Goal: Information Seeking & Learning: Check status

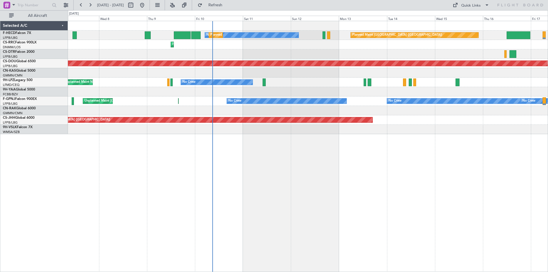
click at [277, 90] on div "Planned Maint [GEOGRAPHIC_DATA] ([GEOGRAPHIC_DATA]) No Crew Planned Maint [GEOG…" at bounding box center [307, 77] width 479 height 113
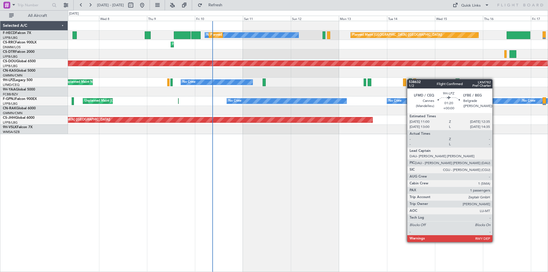
click at [220, 93] on div "Planned Maint [GEOGRAPHIC_DATA] ([GEOGRAPHIC_DATA]) No Crew Planned Maint [GEOG…" at bounding box center [307, 77] width 479 height 113
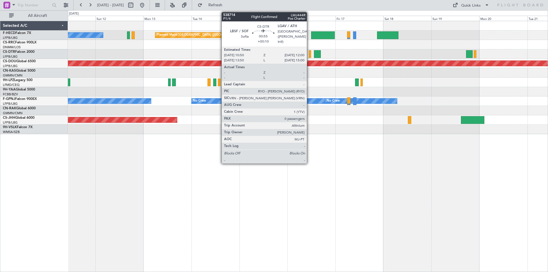
click at [309, 56] on div at bounding box center [310, 54] width 3 height 8
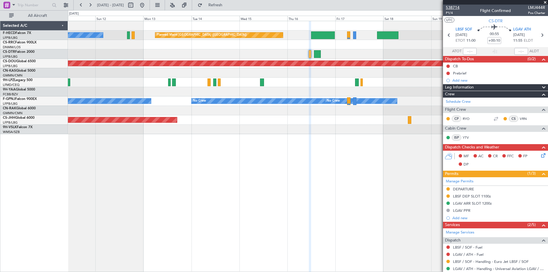
click at [452, 7] on span "538714" at bounding box center [452, 8] width 14 height 6
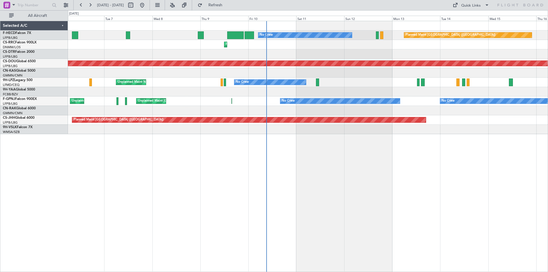
click at [306, 107] on div "Planned Maint [GEOGRAPHIC_DATA] ([GEOGRAPHIC_DATA]) No Crew Planned Maint [GEOG…" at bounding box center [307, 77] width 479 height 113
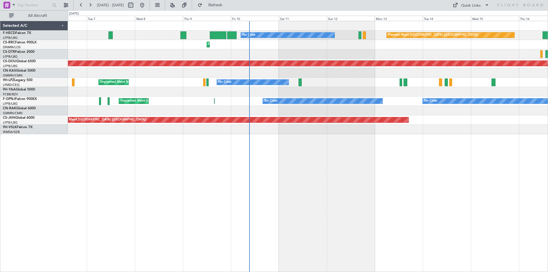
click at [300, 59] on div "Planned Maint London ([GEOGRAPHIC_DATA])" at bounding box center [307, 63] width 479 height 9
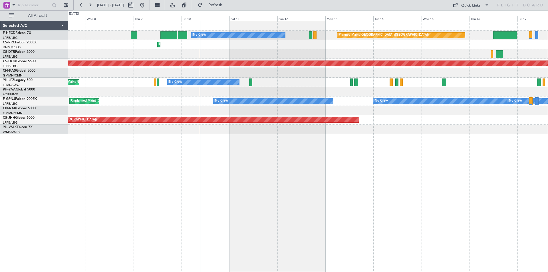
click at [346, 57] on div at bounding box center [307, 53] width 479 height 9
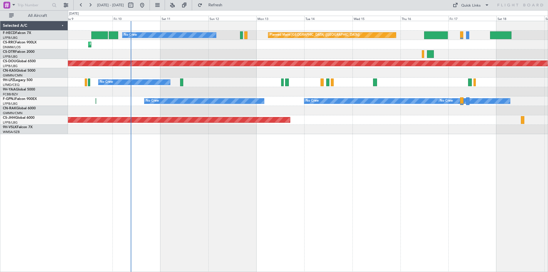
click at [325, 57] on div "Planned Maint [GEOGRAPHIC_DATA] ([GEOGRAPHIC_DATA]) No Crew Planned Maint [GEOG…" at bounding box center [307, 77] width 479 height 113
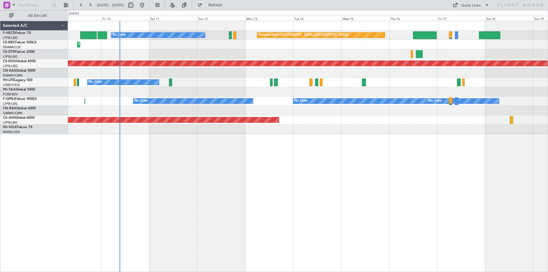
click at [406, 56] on div at bounding box center [307, 53] width 479 height 9
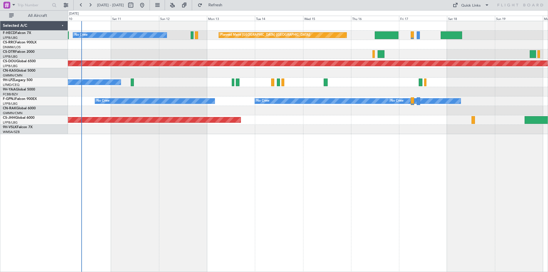
click at [361, 103] on div "Planned Maint [GEOGRAPHIC_DATA] ([GEOGRAPHIC_DATA]) No Crew Planned Maint [GEOG…" at bounding box center [307, 77] width 479 height 113
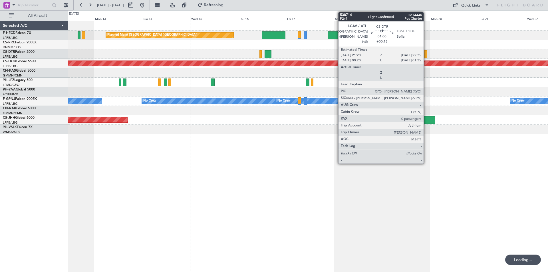
click at [426, 56] on div at bounding box center [425, 54] width 3 height 8
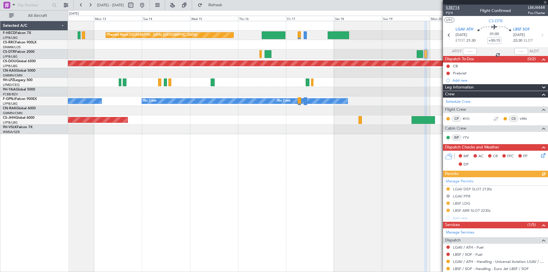
click at [455, 8] on span "538714" at bounding box center [452, 8] width 14 height 6
click at [250, 87] on div "Planned Maint [GEOGRAPHIC_DATA] ([GEOGRAPHIC_DATA]) Planned Maint [GEOGRAPHIC_D…" at bounding box center [307, 77] width 479 height 113
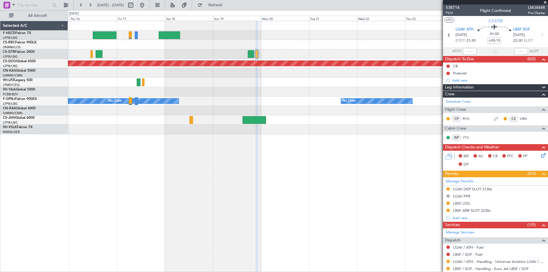
click at [242, 99] on div "Planned Maint [GEOGRAPHIC_DATA] ([GEOGRAPHIC_DATA]) Planned Maint [GEOGRAPHIC_D…" at bounding box center [307, 77] width 479 height 113
click at [543, 2] on span at bounding box center [545, 2] width 6 height 5
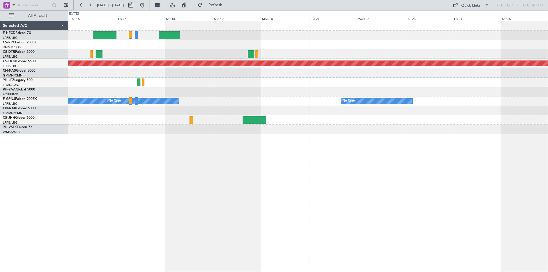
click at [313, 127] on div "Planned Maint [GEOGRAPHIC_DATA] ([GEOGRAPHIC_DATA]) Planned Maint [GEOGRAPHIC_D…" at bounding box center [307, 77] width 479 height 113
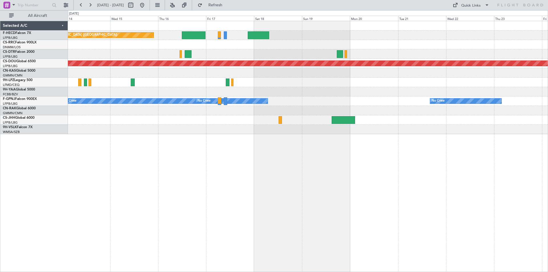
click at [299, 72] on div "Planned Maint [GEOGRAPHIC_DATA] ([GEOGRAPHIC_DATA]) No Crew Planned Maint [GEOG…" at bounding box center [307, 77] width 479 height 113
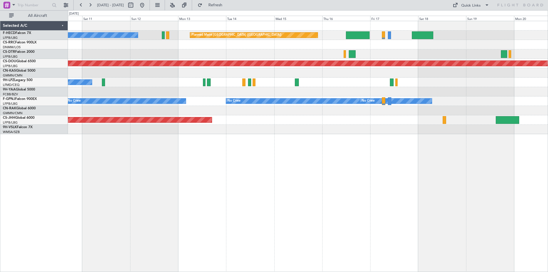
click at [298, 59] on div "Planned Maint [GEOGRAPHIC_DATA] ([GEOGRAPHIC_DATA]) No Crew Planned Maint [GEOG…" at bounding box center [307, 77] width 479 height 113
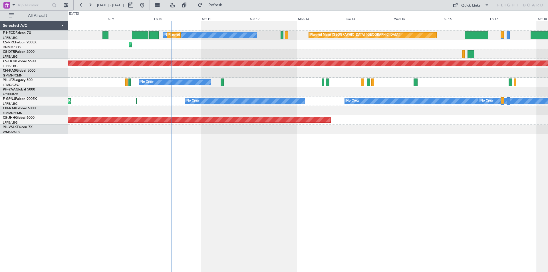
click at [294, 58] on div at bounding box center [307, 53] width 479 height 9
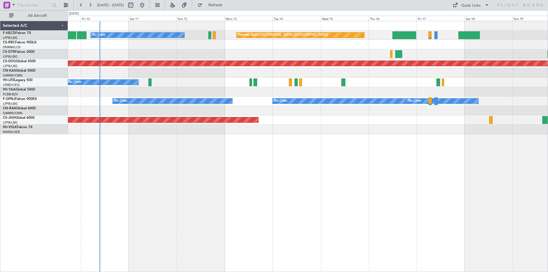
click at [203, 81] on div "Planned Maint [GEOGRAPHIC_DATA] ([GEOGRAPHIC_DATA]) No Crew Planned Maint [GEOG…" at bounding box center [307, 77] width 479 height 113
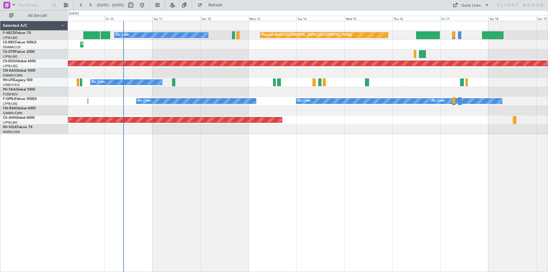
click at [291, 50] on div "Planned Maint [GEOGRAPHIC_DATA] ([GEOGRAPHIC_DATA]) No Crew Planned Maint [GEOG…" at bounding box center [307, 77] width 479 height 113
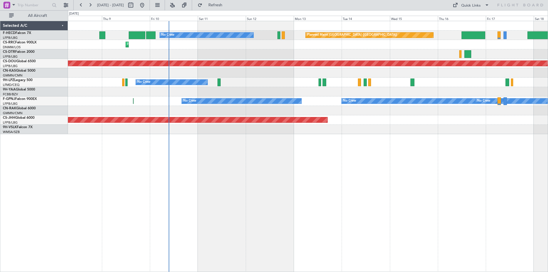
click at [241, 114] on div at bounding box center [307, 110] width 479 height 9
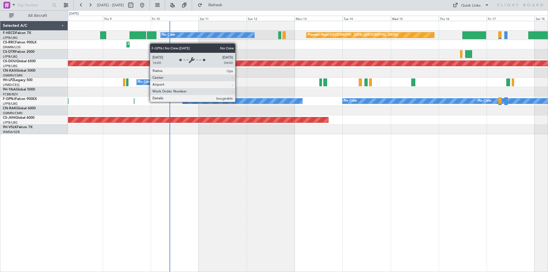
click at [238, 102] on div "No Crew" at bounding box center [242, 100] width 119 height 5
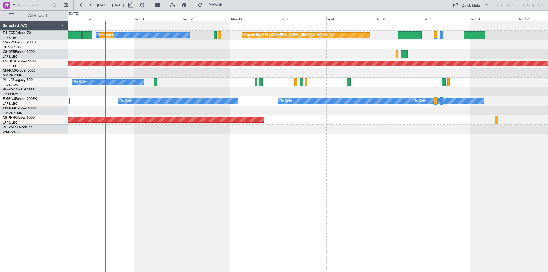
click at [303, 141] on div "Planned Maint [GEOGRAPHIC_DATA] ([GEOGRAPHIC_DATA]) No Crew Planned Maint [GEOG…" at bounding box center [308, 146] width 480 height 251
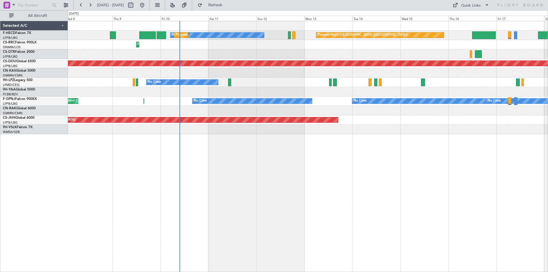
click at [272, 107] on div "Planned Maint [GEOGRAPHIC_DATA] ([GEOGRAPHIC_DATA]) No Crew Planned Maint [GEOG…" at bounding box center [307, 77] width 479 height 113
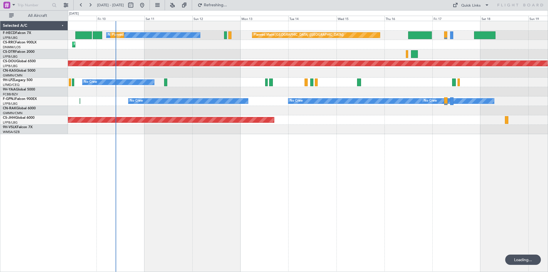
click at [344, 92] on div "Planned Maint [GEOGRAPHIC_DATA] ([GEOGRAPHIC_DATA]) No Crew Planned Maint [GEOG…" at bounding box center [307, 77] width 479 height 113
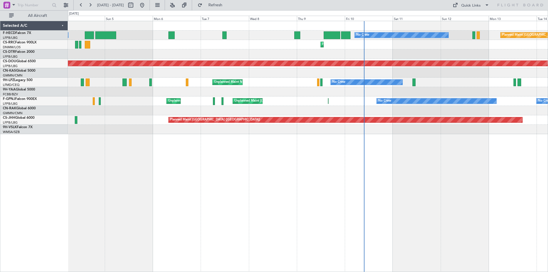
click at [354, 86] on div "Unplanned Maint Nice ([GEOGRAPHIC_DATA]) No Crew No Crew" at bounding box center [307, 82] width 479 height 9
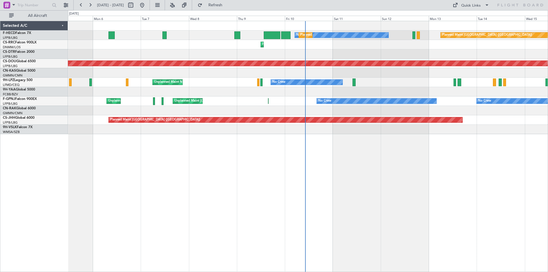
click at [197, 77] on div at bounding box center [307, 72] width 479 height 9
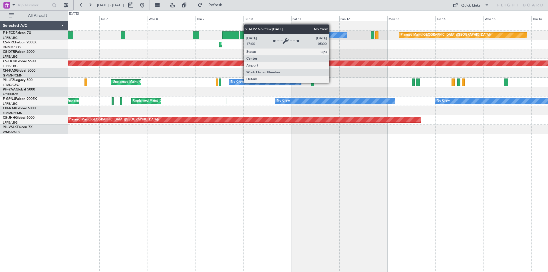
click at [229, 81] on div "No Crew" at bounding box center [265, 82] width 72 height 5
